Goal: Task Accomplishment & Management: Manage account settings

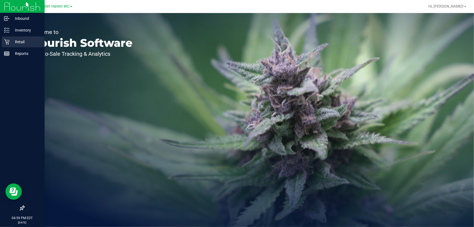
click at [10, 39] on p "Retail" at bounding box center [26, 42] width 33 height 7
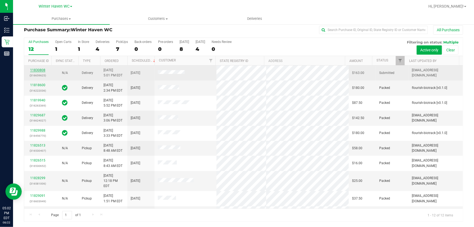
click at [43, 71] on link "11830808" at bounding box center [37, 70] width 15 height 4
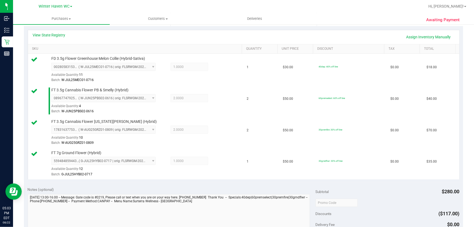
scroll to position [177, 0]
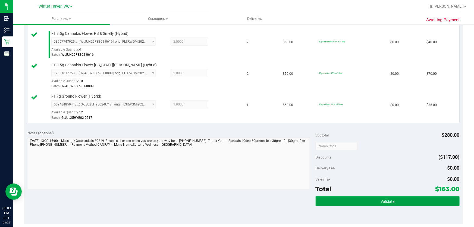
click at [380, 202] on span "Validate" at bounding box center [387, 201] width 14 height 4
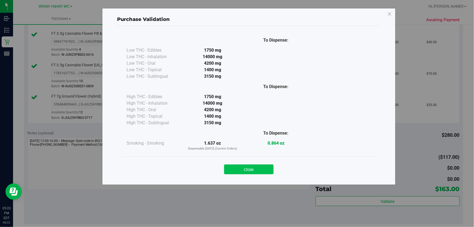
click at [252, 169] on button "Close" at bounding box center [248, 169] width 49 height 10
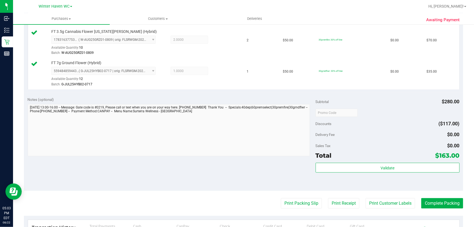
scroll to position [276, 0]
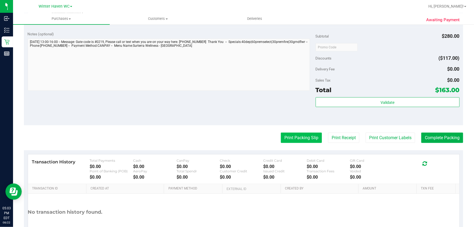
click at [309, 139] on button "Print Packing Slip" at bounding box center [301, 138] width 41 height 10
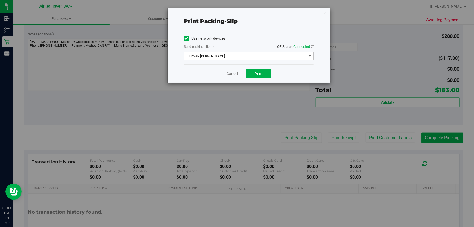
click at [260, 57] on span "EPSON-[PERSON_NAME]" at bounding box center [245, 56] width 122 height 8
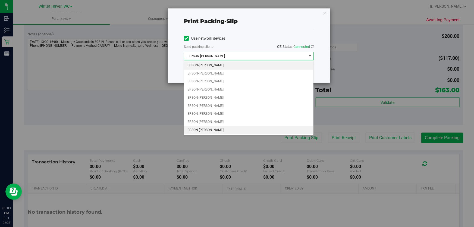
click at [222, 130] on li "EPSON-[PERSON_NAME]" at bounding box center [248, 130] width 129 height 8
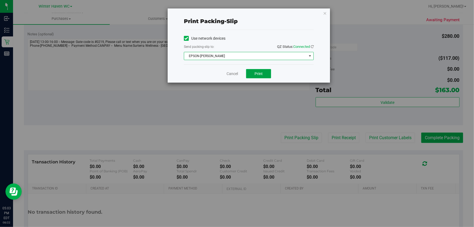
click at [263, 75] on button "Print" at bounding box center [258, 73] width 25 height 9
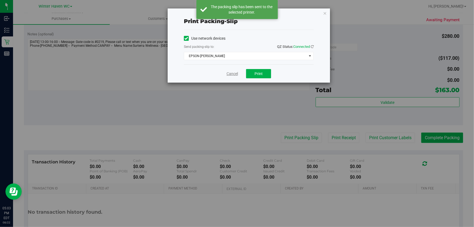
click at [229, 74] on link "Cancel" at bounding box center [231, 74] width 11 height 6
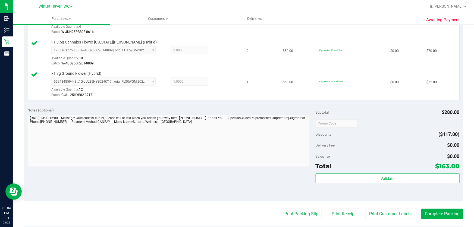
scroll to position [201, 0]
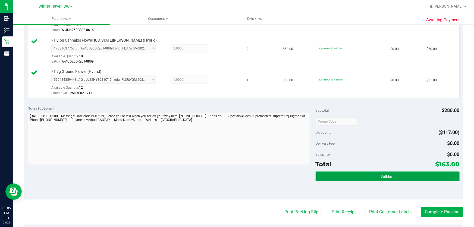
click at [380, 175] on span "Validate" at bounding box center [387, 176] width 14 height 4
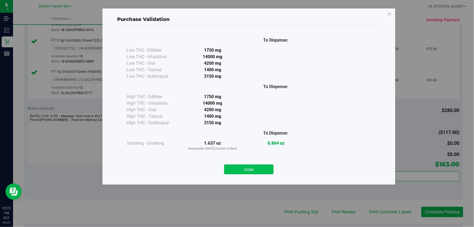
click at [260, 168] on button "Close" at bounding box center [248, 169] width 49 height 10
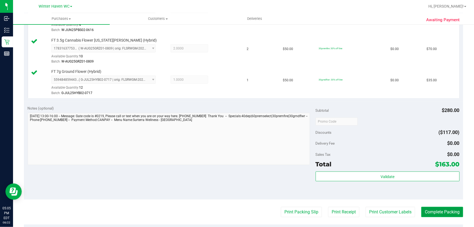
click at [436, 211] on button "Complete Packing" at bounding box center [442, 212] width 42 height 10
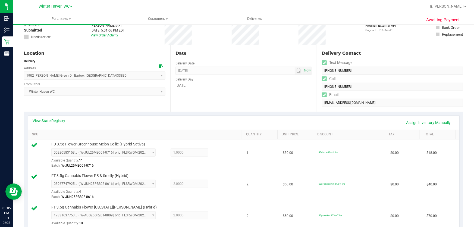
scroll to position [0, 0]
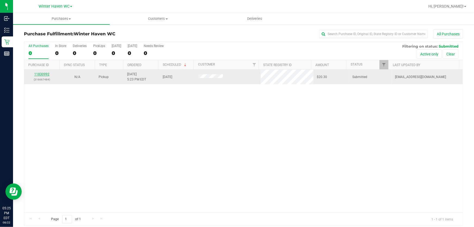
click at [40, 74] on link "11830992" at bounding box center [41, 74] width 15 height 4
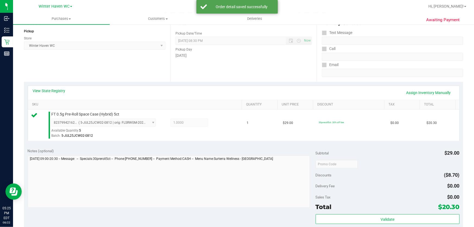
scroll to position [148, 0]
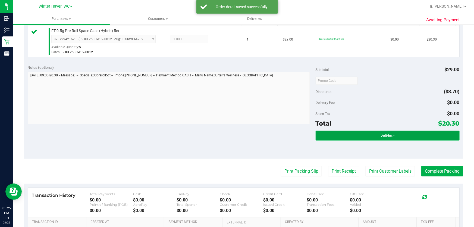
click at [380, 132] on button "Validate" at bounding box center [388, 136] width 144 height 10
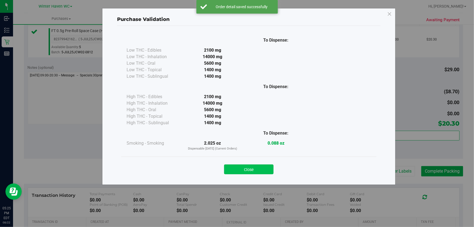
click at [269, 168] on button "Close" at bounding box center [248, 169] width 49 height 10
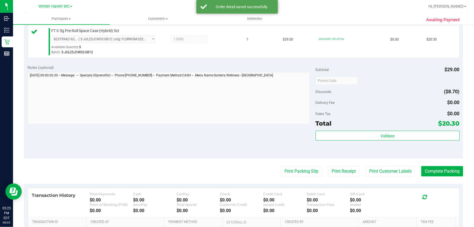
click at [319, 168] on div "Print Packing Slip Print Receipt Print Customer Labels Complete Packing" at bounding box center [243, 171] width 439 height 10
click at [299, 168] on button "Print Packing Slip" at bounding box center [301, 171] width 41 height 10
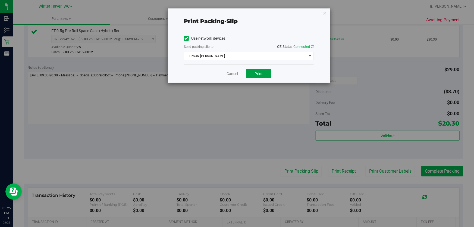
click at [257, 71] on span "Print" at bounding box center [258, 73] width 8 height 4
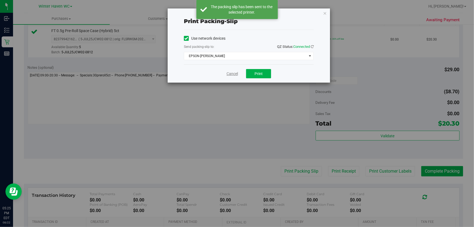
click at [231, 74] on link "Cancel" at bounding box center [231, 74] width 11 height 6
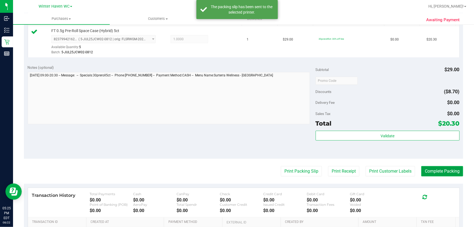
click at [440, 171] on button "Complete Packing" at bounding box center [442, 171] width 42 height 10
